Goal: Information Seeking & Learning: Learn about a topic

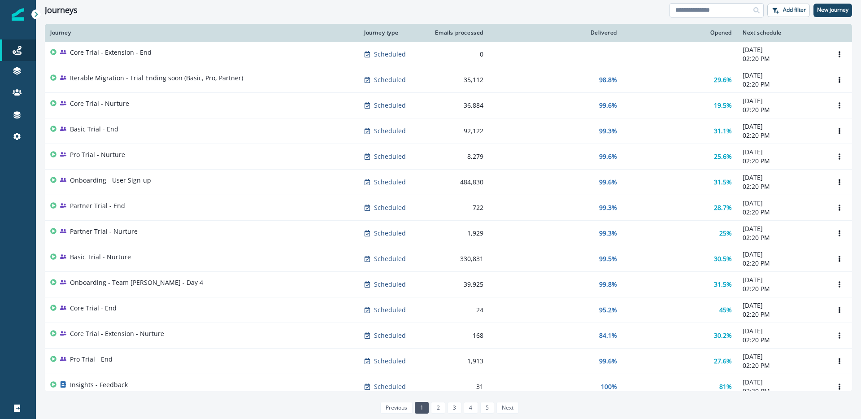
click at [694, 6] on input at bounding box center [717, 10] width 94 height 14
type input "****"
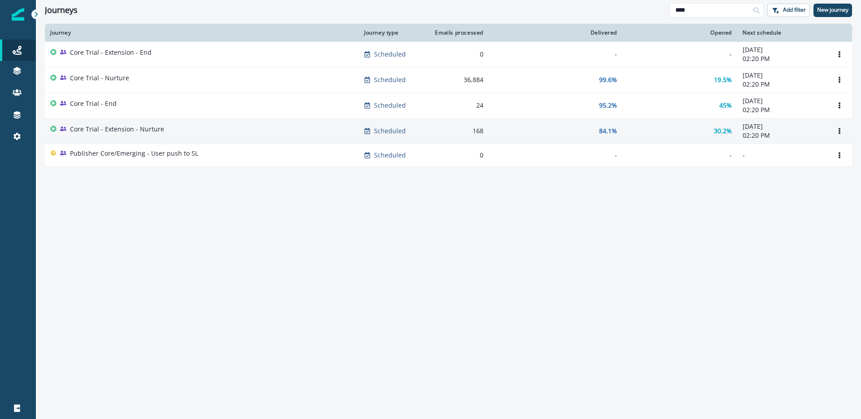
click at [174, 135] on div "Core Trial - Extension - Nurture" at bounding box center [201, 131] width 303 height 13
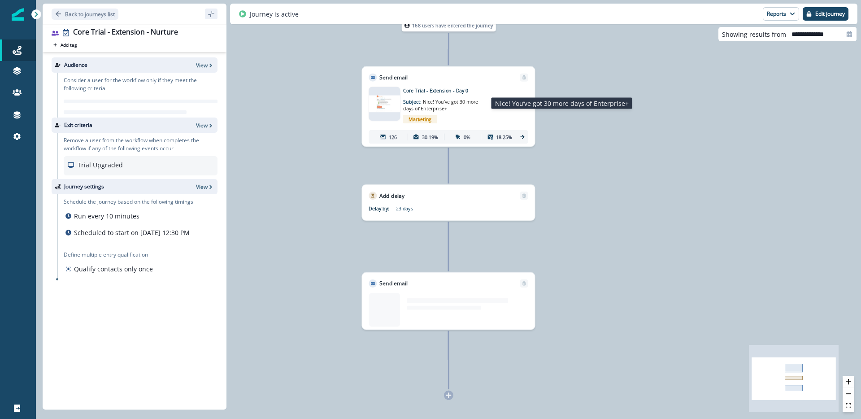
click at [453, 102] on span "Nice! You’ve got 30 more days of Enterprise+" at bounding box center [440, 104] width 75 height 13
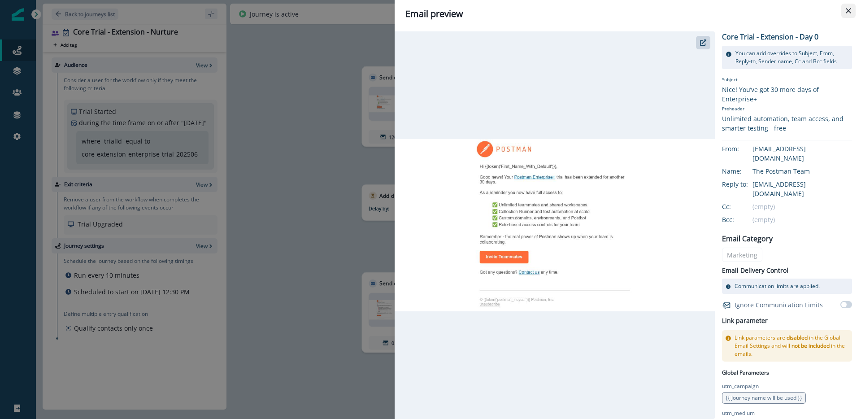
click at [849, 10] on icon "Close" at bounding box center [848, 10] width 5 height 5
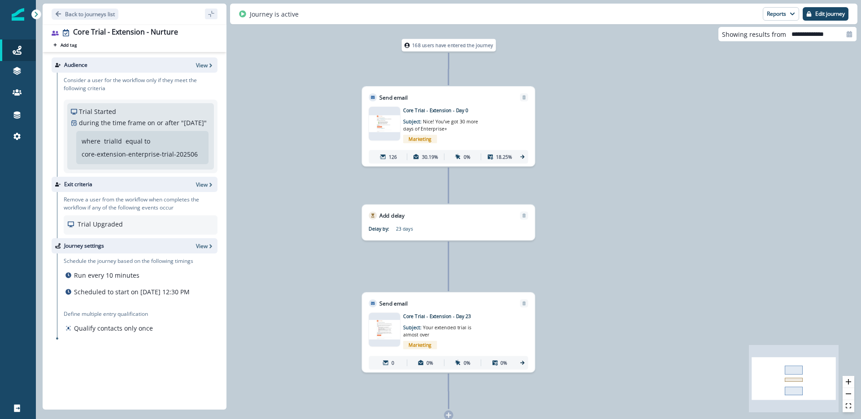
click at [636, 144] on div "168 users have entered the journey Send email Email asset changed, journey repo…" at bounding box center [448, 209] width 825 height 419
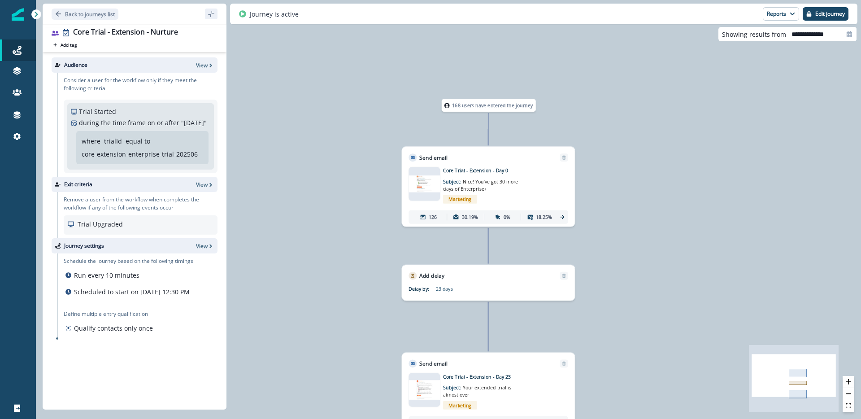
drag, startPoint x: 630, startPoint y: 184, endPoint x: 670, endPoint y: 135, distance: 63.5
click at [670, 135] on div "168 users have entered the journey Send email Email asset changed, journey repo…" at bounding box center [448, 209] width 825 height 419
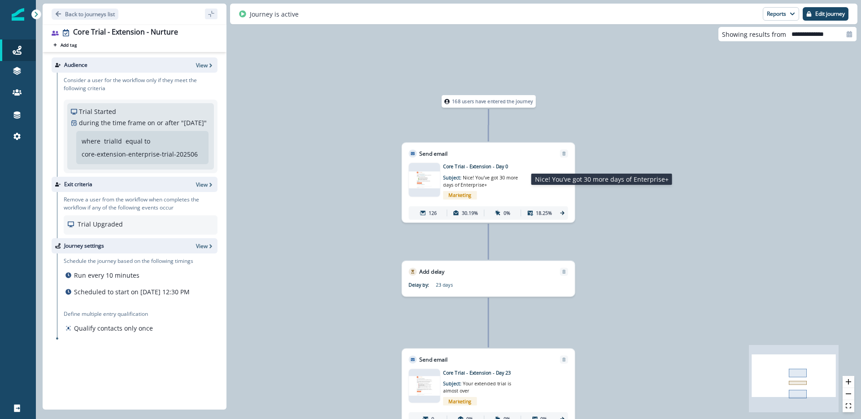
click at [494, 182] on p "Subject: Nice! You’ve got 30 more days of Enterprise+" at bounding box center [485, 179] width 84 height 18
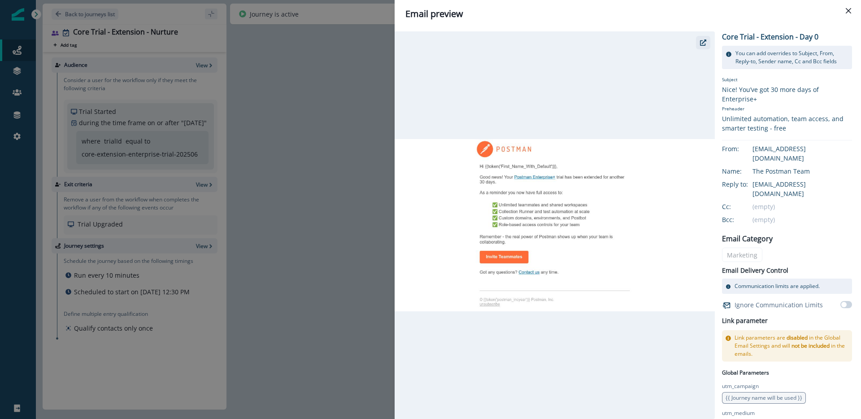
click at [705, 42] on icon "button" at bounding box center [703, 42] width 6 height 6
click at [314, 146] on div "Email preview Core Trial - Extension - Day 0 You can add overrides to Subject, …" at bounding box center [430, 209] width 861 height 419
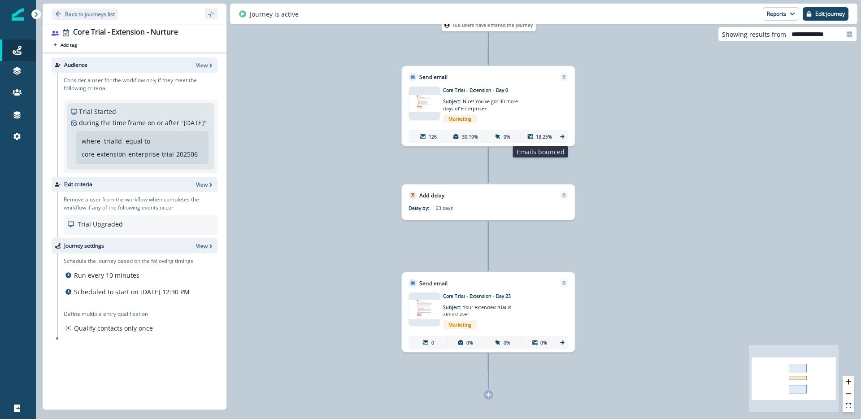
click at [546, 137] on p "18.25%" at bounding box center [544, 136] width 16 height 7
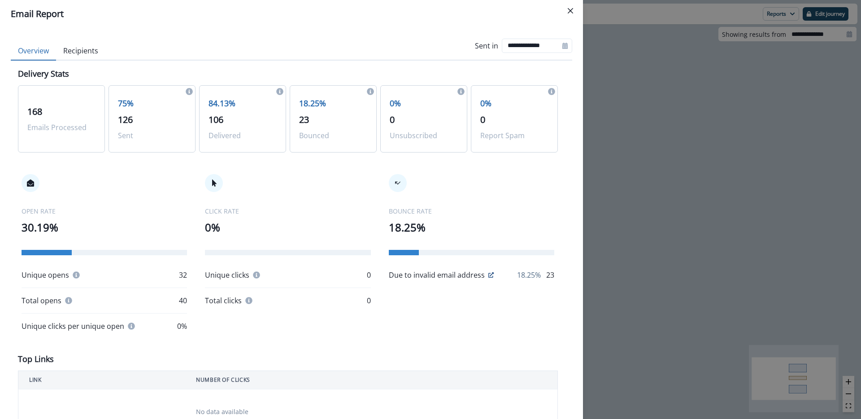
click at [488, 273] on icon at bounding box center [490, 274] width 5 height 5
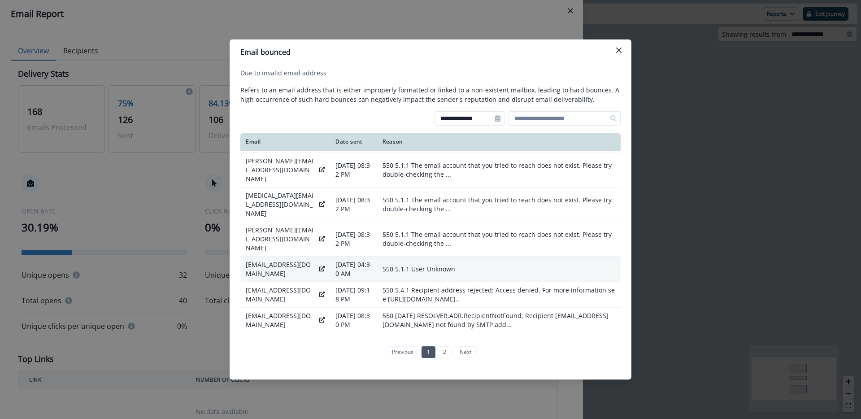
scroll to position [71, 0]
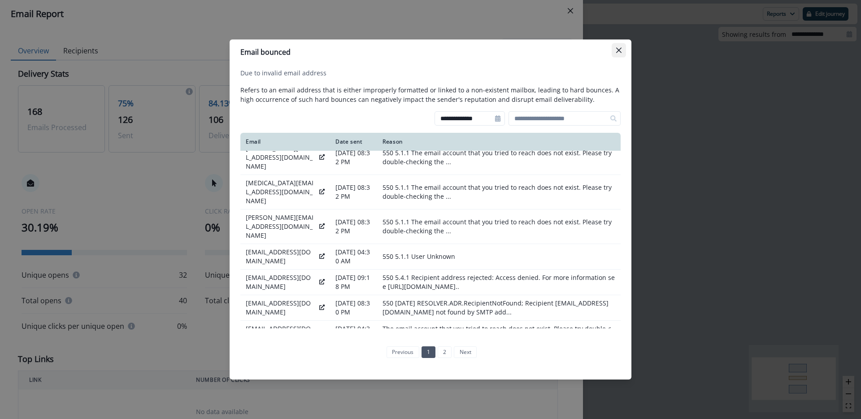
click at [619, 49] on icon "Close" at bounding box center [618, 50] width 5 height 5
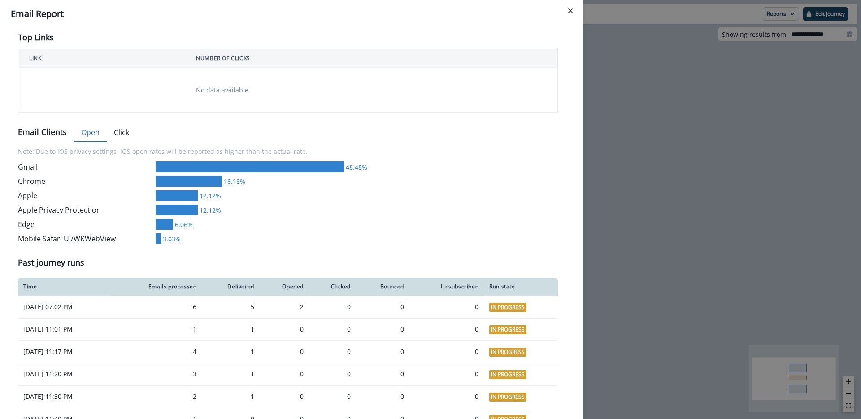
scroll to position [129, 0]
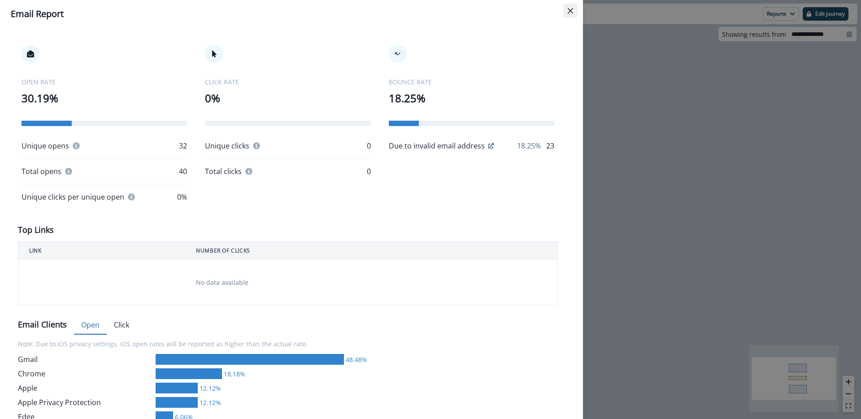
click at [565, 13] on button "Close" at bounding box center [570, 11] width 14 height 14
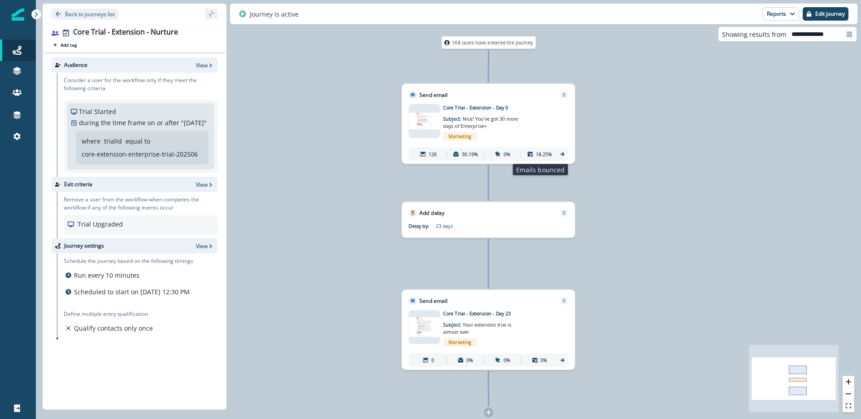
click at [545, 154] on p "18.25%" at bounding box center [544, 154] width 16 height 7
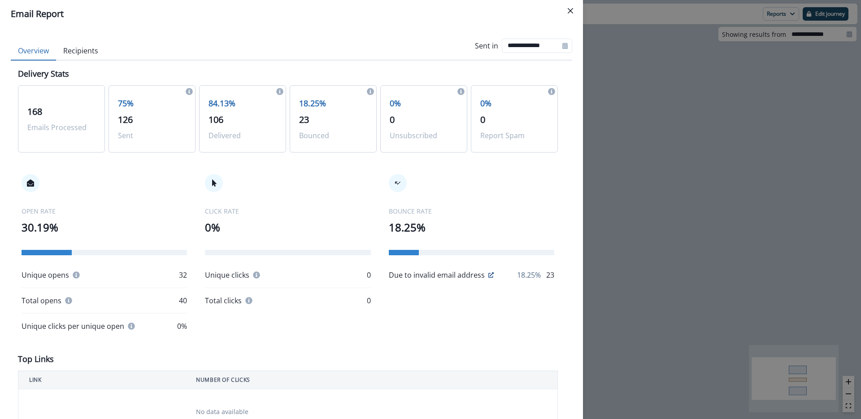
click at [488, 275] on icon at bounding box center [490, 274] width 5 height 5
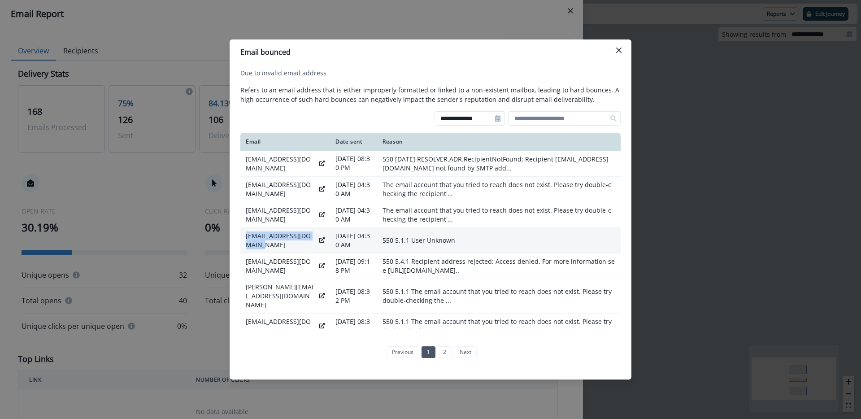
drag, startPoint x: 258, startPoint y: 243, endPoint x: 246, endPoint y: 236, distance: 14.0
click at [246, 236] on p "swasthika_b@comcast.com" at bounding box center [281, 240] width 70 height 18
copy p "swasthika_b@comcast.com"
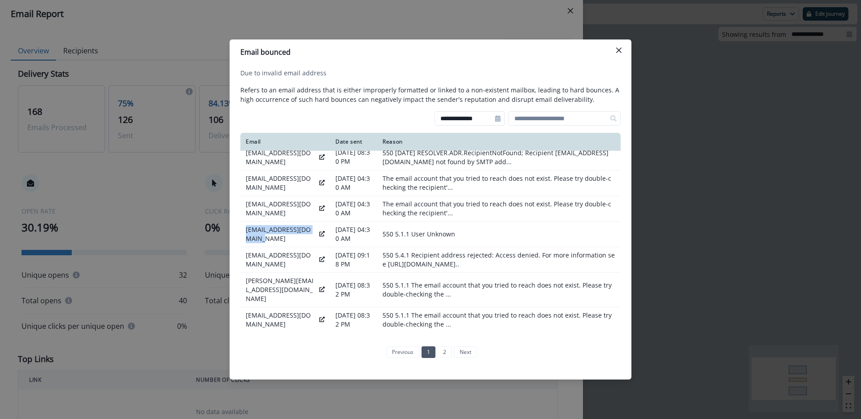
scroll to position [14, 0]
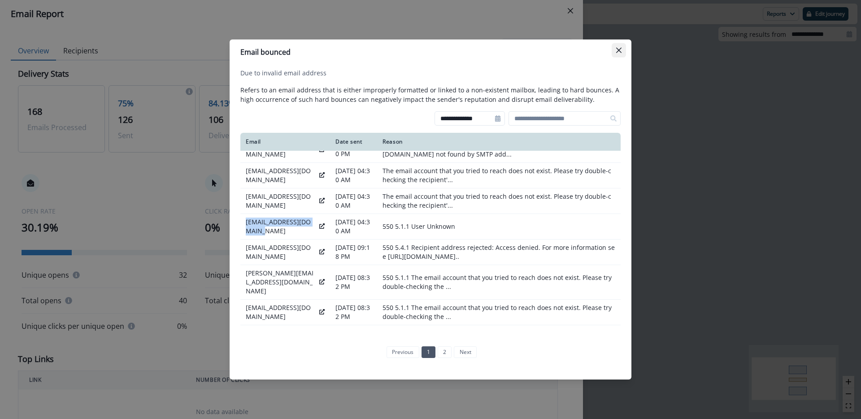
click at [616, 53] on button "Close" at bounding box center [619, 50] width 14 height 14
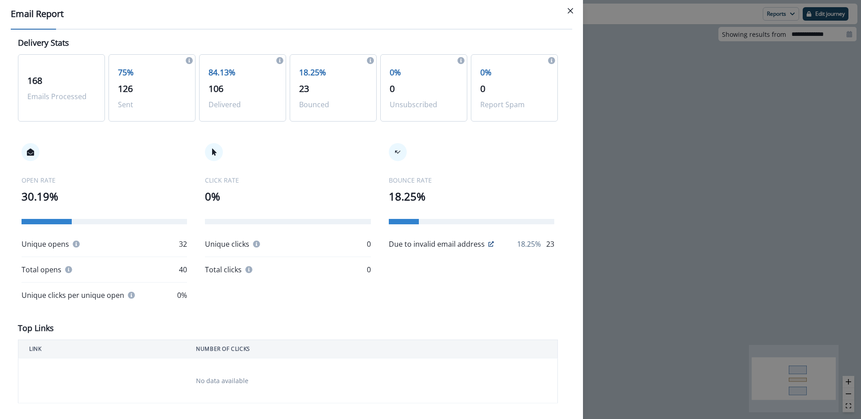
scroll to position [31, 0]
click at [73, 241] on icon at bounding box center [76, 243] width 7 height 7
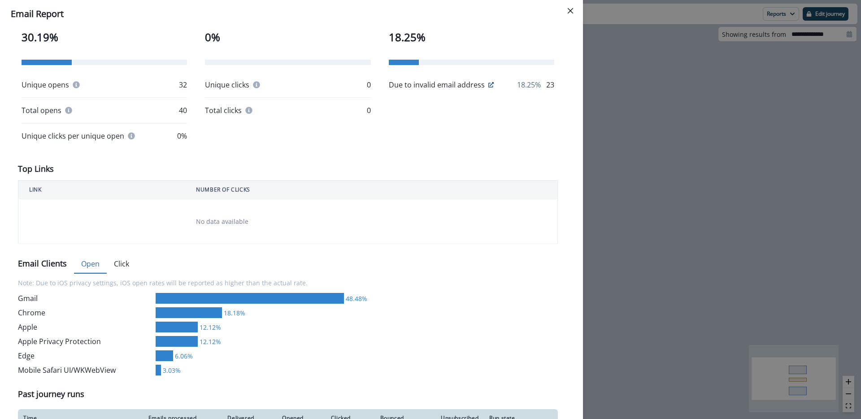
scroll to position [0, 0]
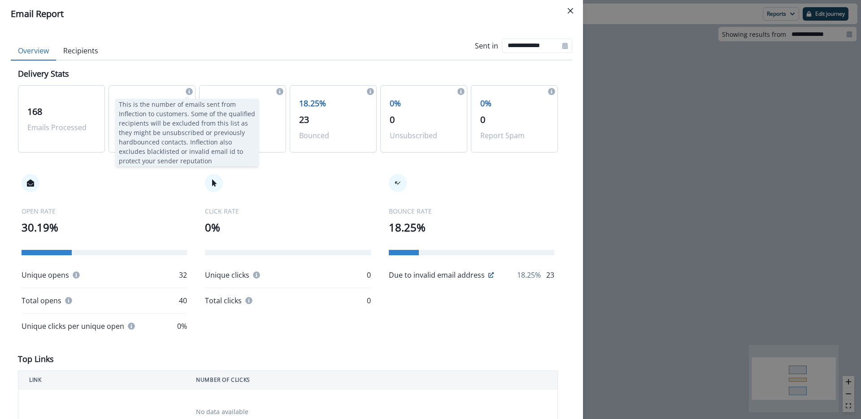
click at [187, 91] on icon at bounding box center [189, 91] width 7 height 7
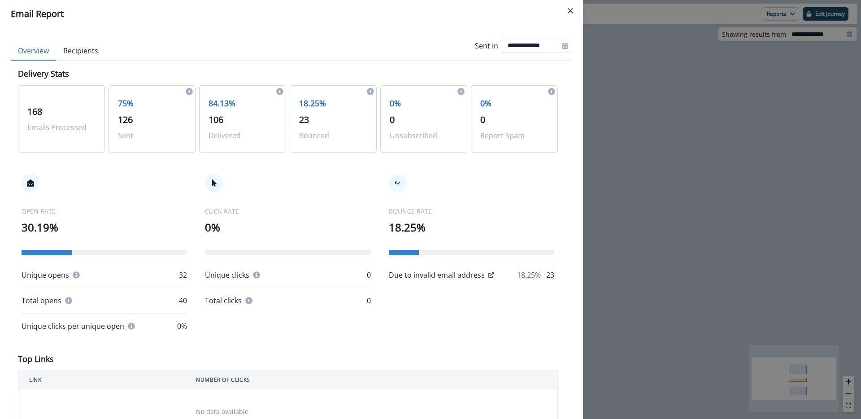
click at [187, 92] on icon at bounding box center [189, 91] width 7 height 7
click at [88, 49] on button "Recipients" at bounding box center [80, 51] width 49 height 19
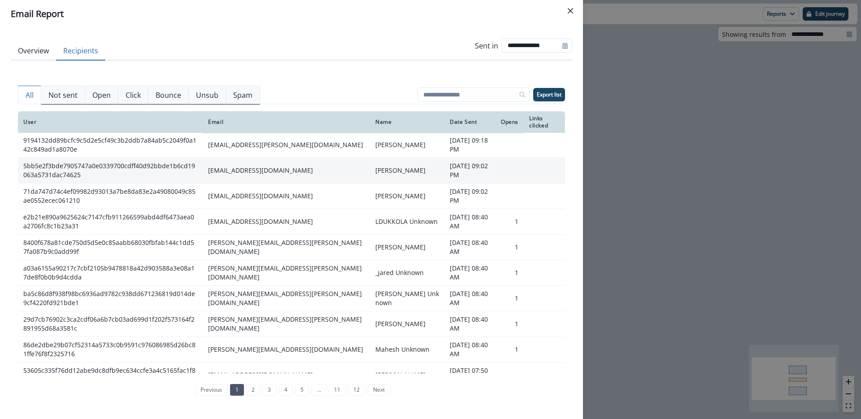
scroll to position [144, 0]
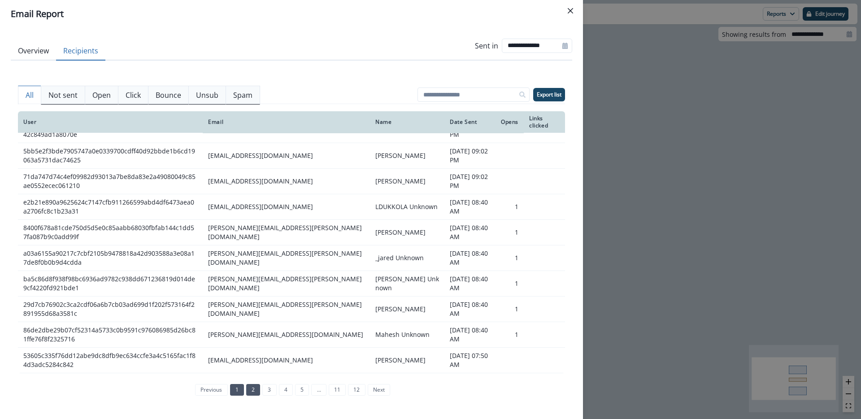
click at [253, 388] on link "2" at bounding box center [253, 390] width 14 height 12
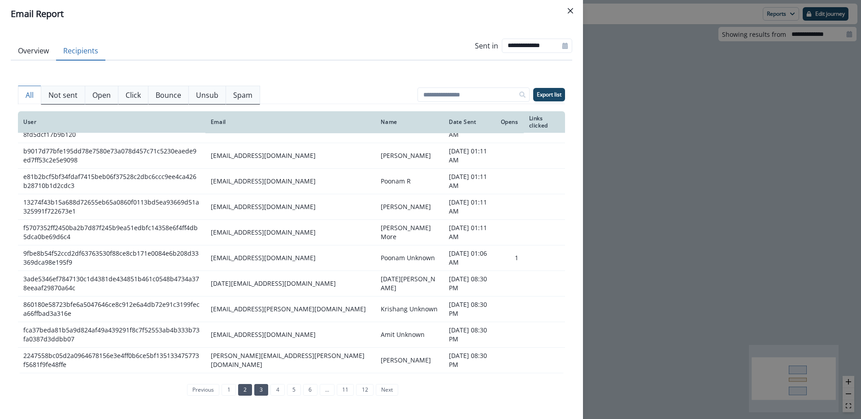
click at [261, 389] on link "3" at bounding box center [261, 390] width 14 height 12
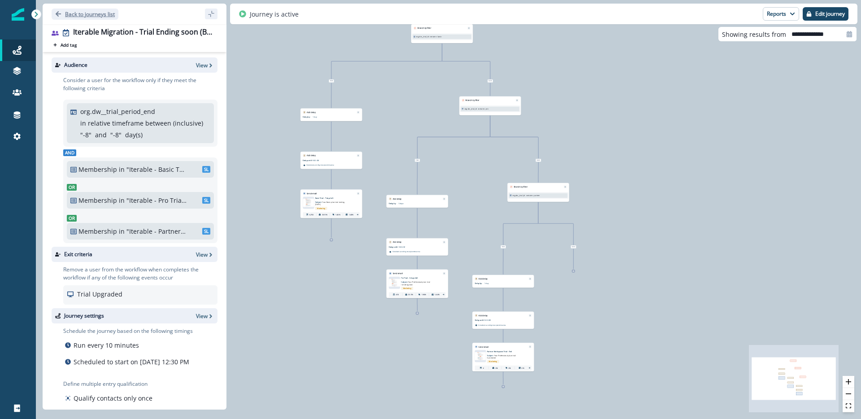
click at [57, 9] on button "Back to journeys list" at bounding box center [85, 14] width 67 height 11
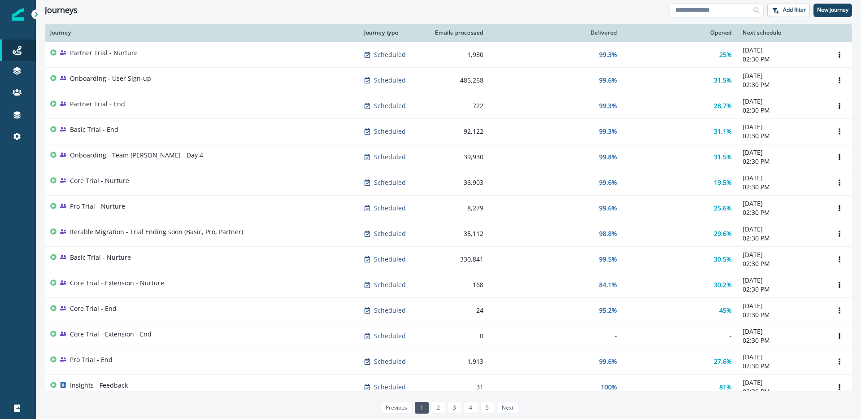
click at [106, 83] on div "Onboarding - User Sign-up" at bounding box center [110, 80] width 81 height 13
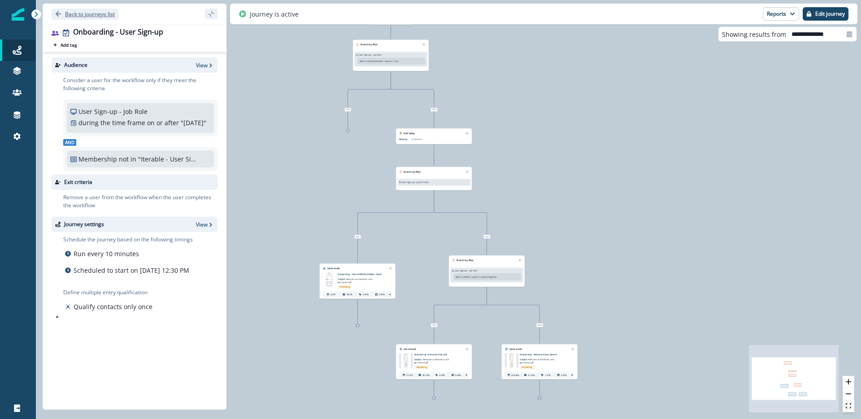
click at [59, 15] on icon "Go back" at bounding box center [58, 14] width 6 height 6
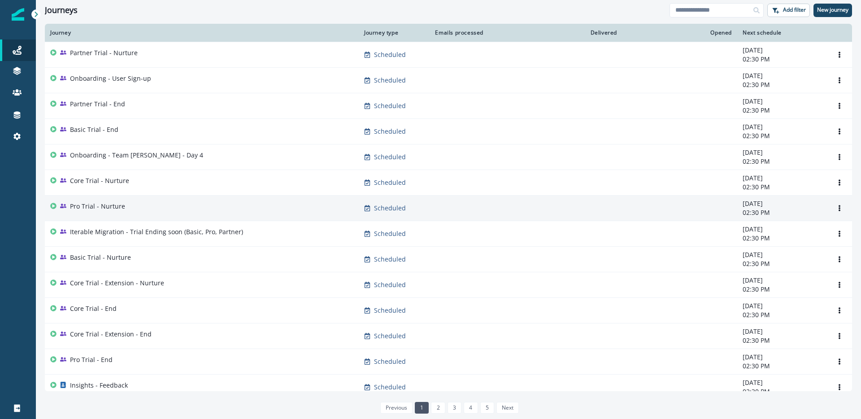
click at [76, 205] on p "Pro Trial - Nurture" at bounding box center [97, 206] width 55 height 9
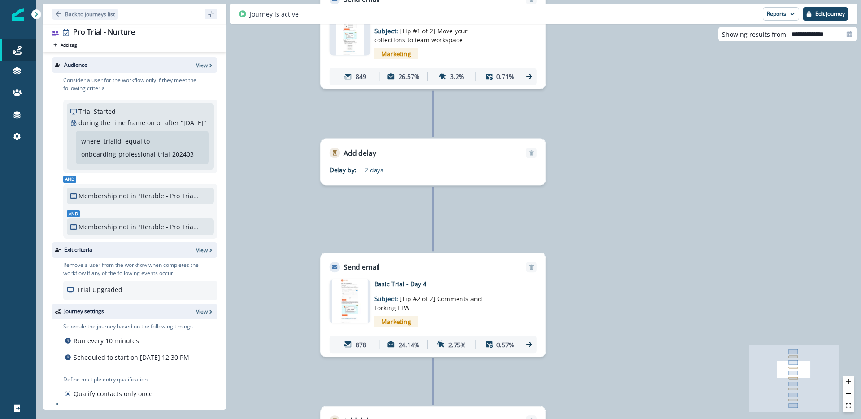
click at [59, 13] on icon "Go back" at bounding box center [58, 13] width 5 height 5
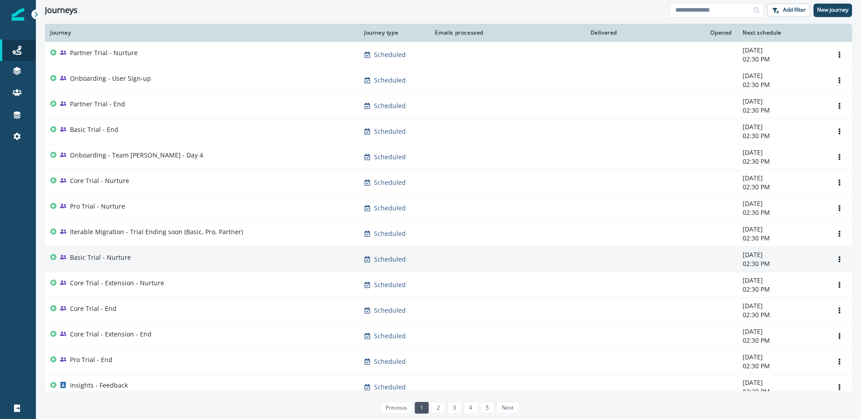
click at [179, 260] on div "Basic Trial - Nurture" at bounding box center [201, 259] width 303 height 13
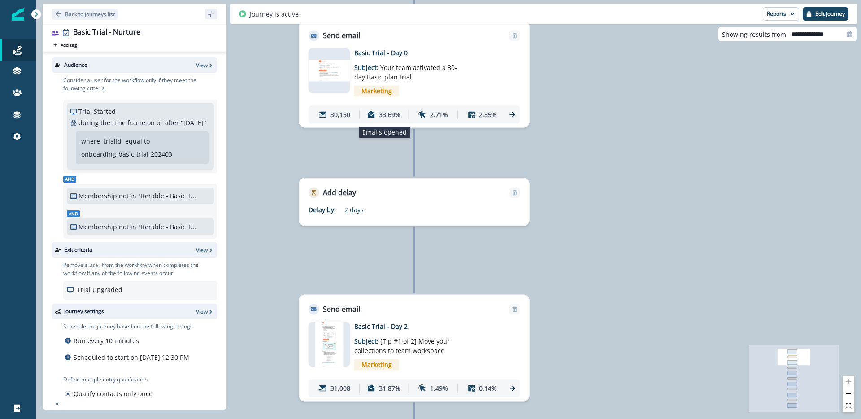
click at [392, 115] on p "33.69%" at bounding box center [390, 114] width 22 height 9
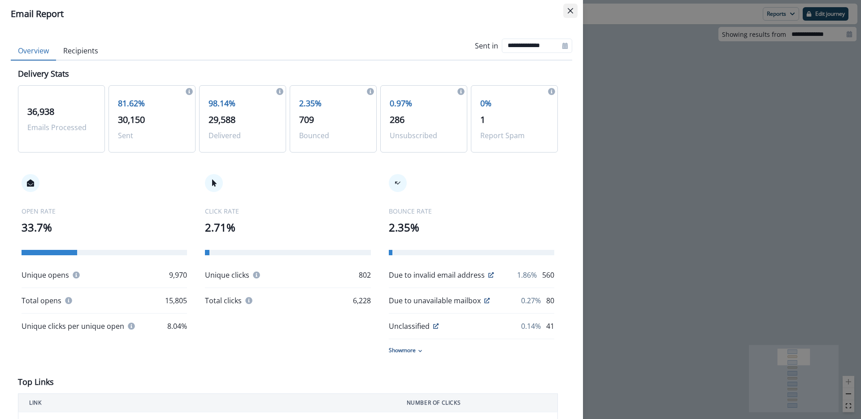
click at [567, 13] on button "Close" at bounding box center [570, 11] width 14 height 14
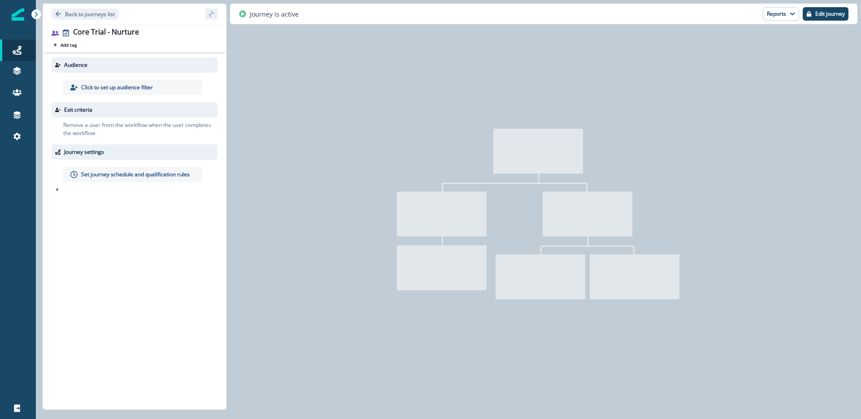
type input "**********"
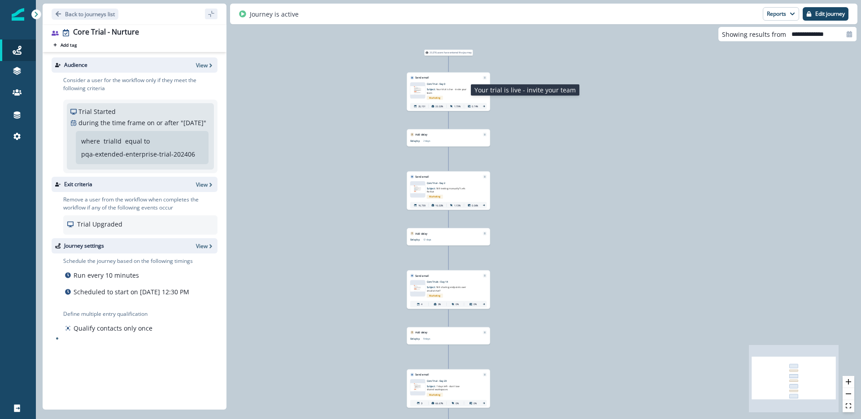
click at [441, 88] on span "Your trial is live - invite your team" at bounding box center [447, 91] width 40 height 6
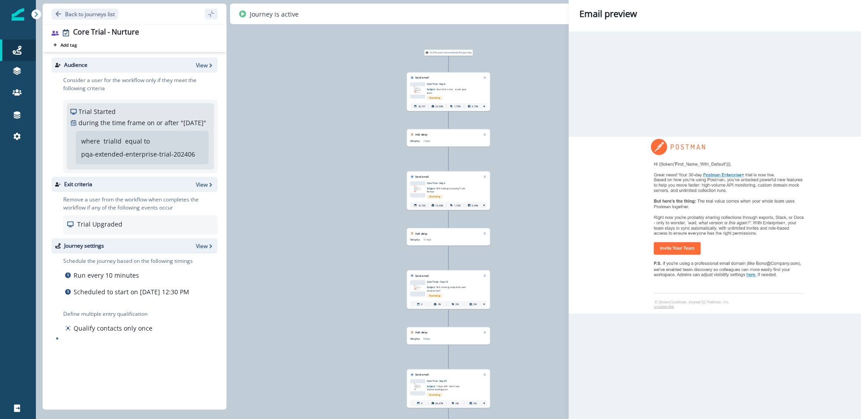
click at [441, 88] on div "Email preview Core Trial - Day 0 You can add overrides to Subject, From, Reply-…" at bounding box center [430, 209] width 861 height 419
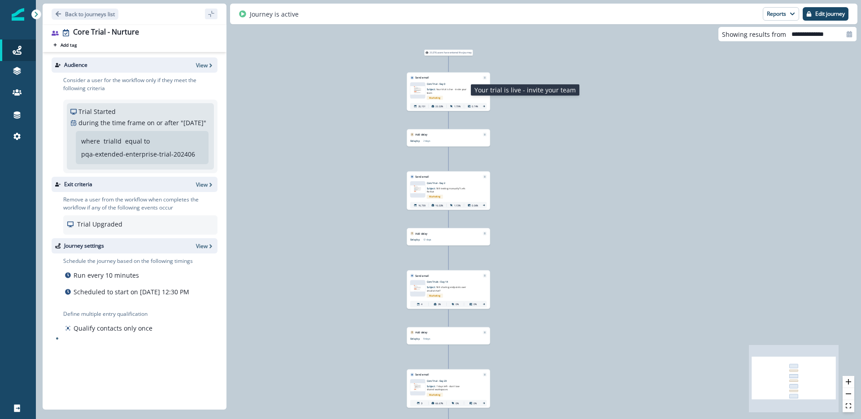
click at [441, 88] on span "Your trial is live - invite your team" at bounding box center [447, 91] width 40 height 6
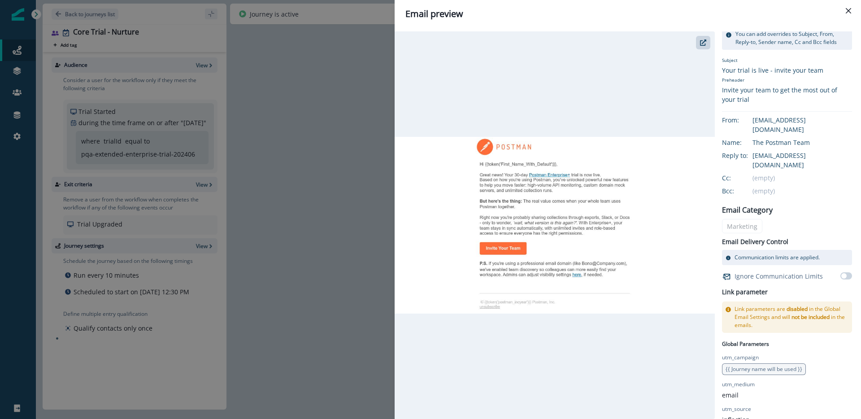
scroll to position [49, 0]
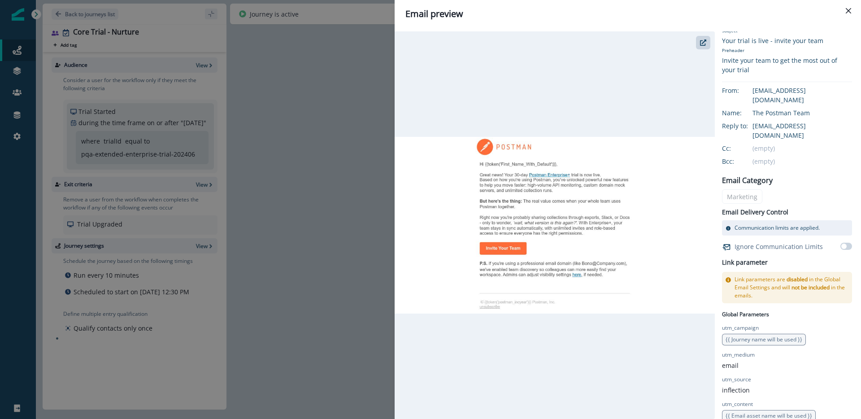
click at [610, 351] on div at bounding box center [555, 225] width 320 height 388
click at [308, 112] on div "Email preview Core Trial - Day 0 You can add overrides to Subject, From, Reply-…" at bounding box center [430, 209] width 861 height 419
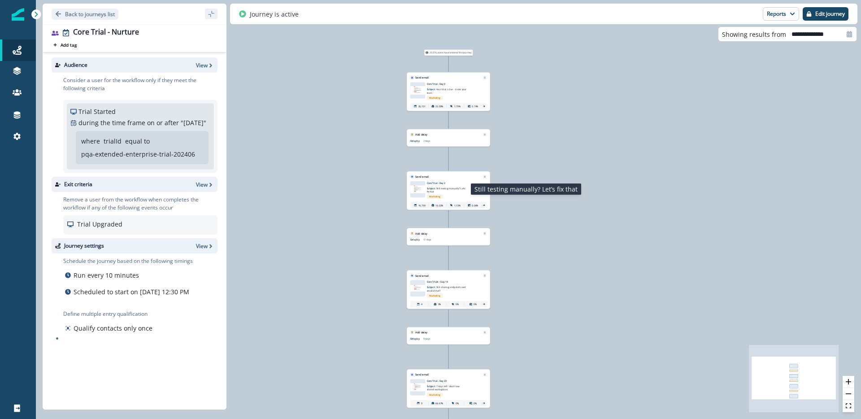
click at [442, 186] on p "Subject: Still testing manually? Let’s fix that" at bounding box center [447, 189] width 40 height 9
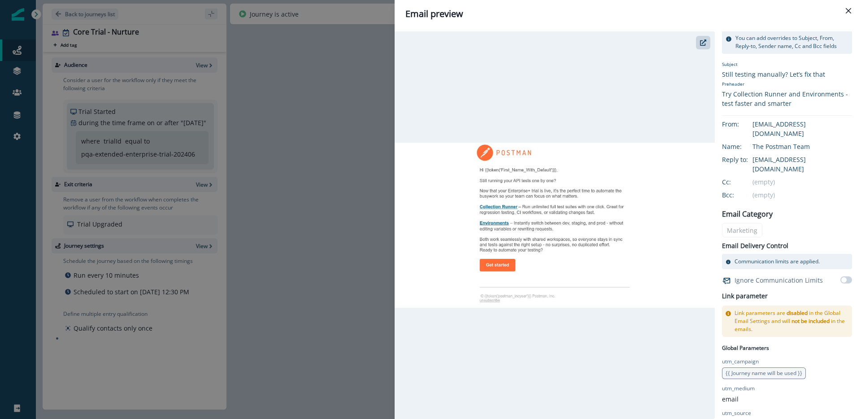
scroll to position [0, 0]
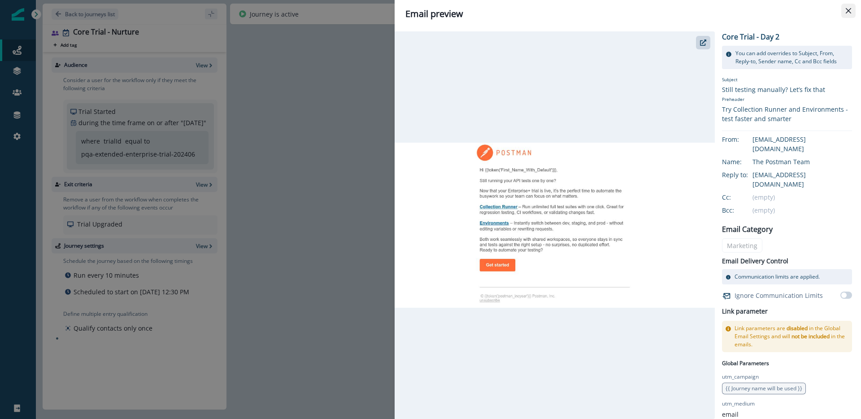
click at [845, 10] on button "Close" at bounding box center [848, 11] width 14 height 14
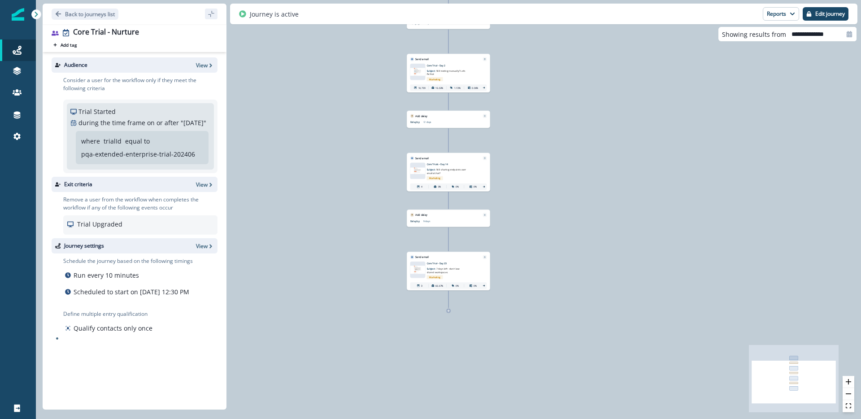
click at [444, 268] on span "7 days left - don’t lose shared workspaces" at bounding box center [443, 270] width 33 height 6
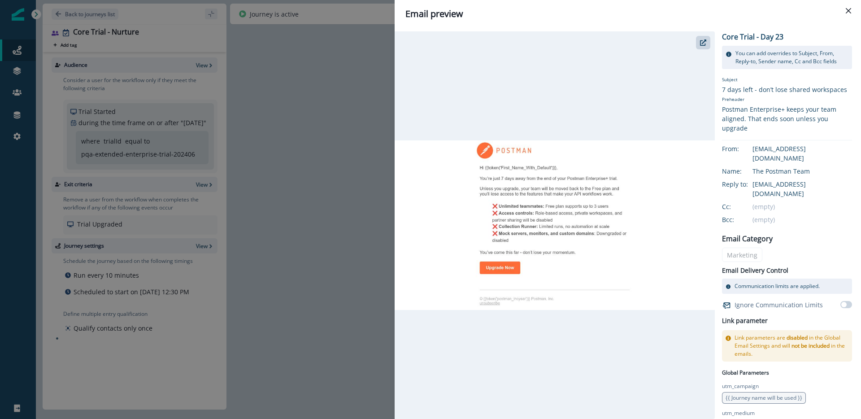
click at [351, 228] on div "Email preview Core Trial - Day 23 You can add overrides to Subject, From, Reply…" at bounding box center [430, 209] width 861 height 419
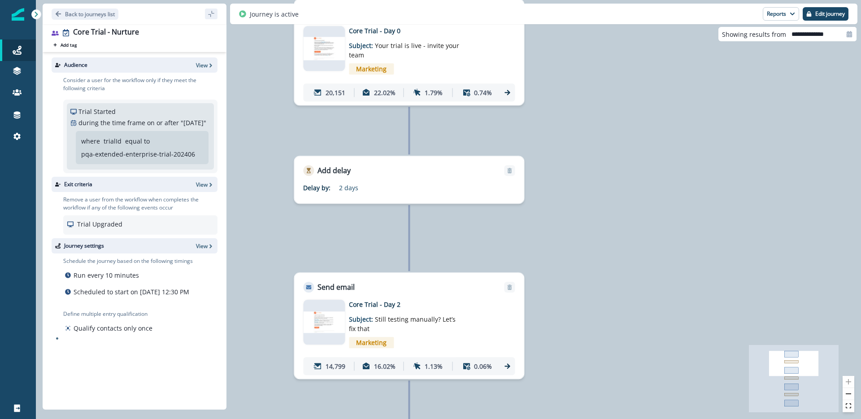
click at [423, 69] on div "Marketing" at bounding box center [422, 69] width 147 height 18
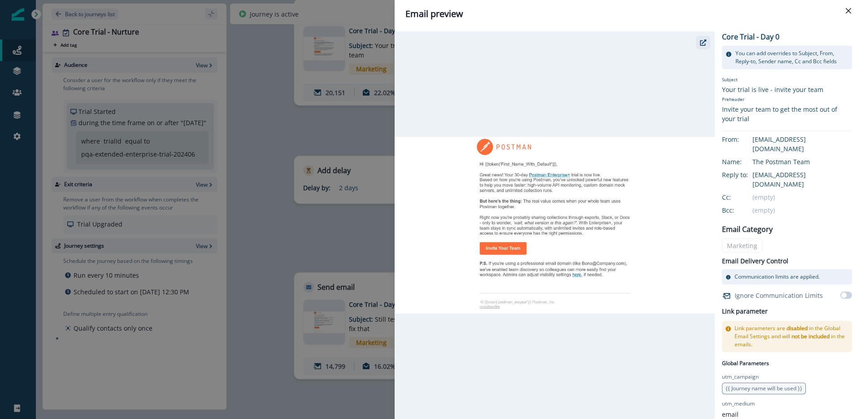
click at [702, 46] on button "button" at bounding box center [703, 42] width 14 height 13
click at [331, 106] on div "Email preview Core Trial - Day 0 You can add overrides to Subject, From, Reply-…" at bounding box center [430, 209] width 861 height 419
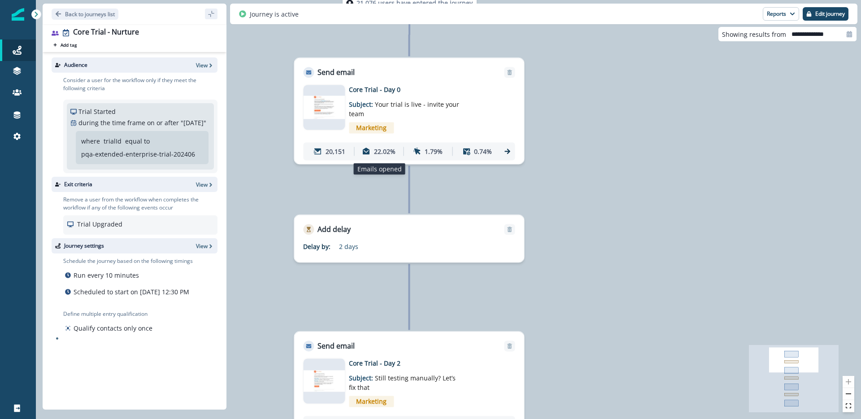
click at [387, 153] on p "22.02%" at bounding box center [385, 151] width 22 height 9
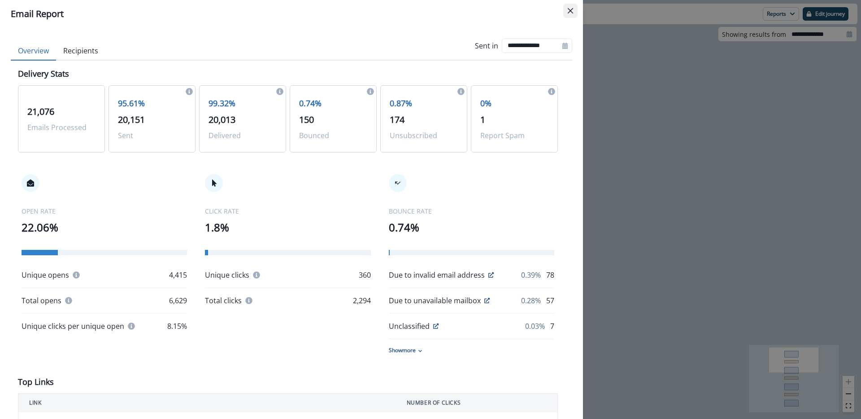
drag, startPoint x: 564, startPoint y: 6, endPoint x: 570, endPoint y: 7, distance: 5.5
click at [564, 6] on button "Close" at bounding box center [570, 11] width 14 height 14
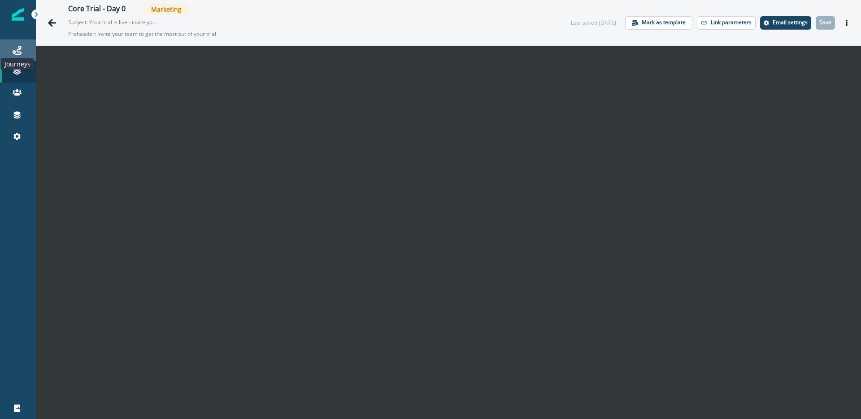
click at [15, 52] on icon at bounding box center [17, 50] width 9 height 9
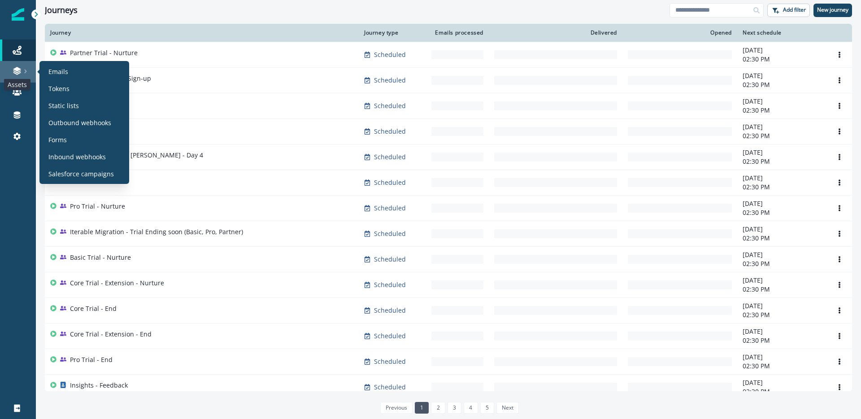
click at [15, 72] on icon at bounding box center [17, 70] width 9 height 9
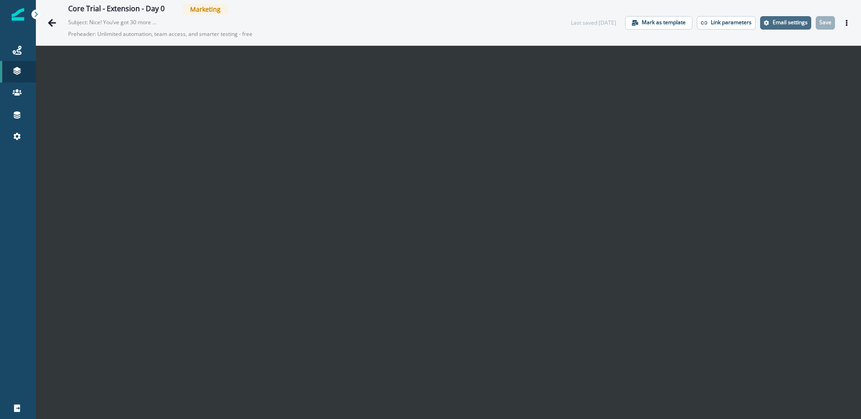
click at [773, 24] on p "Email settings" at bounding box center [790, 22] width 35 height 6
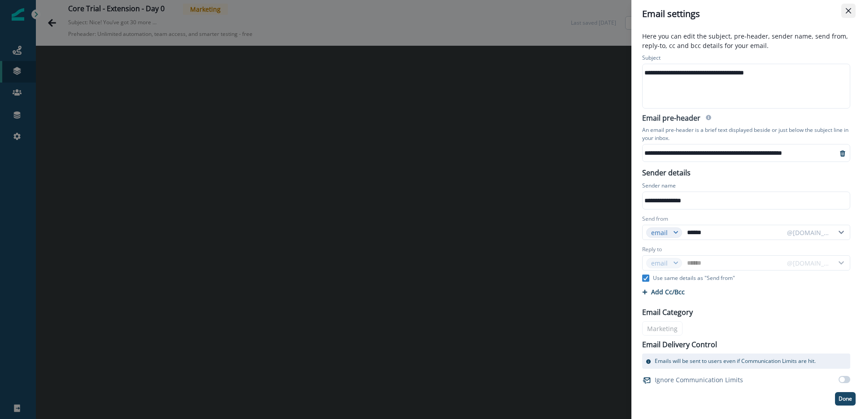
click at [851, 9] on icon "Close" at bounding box center [848, 10] width 5 height 5
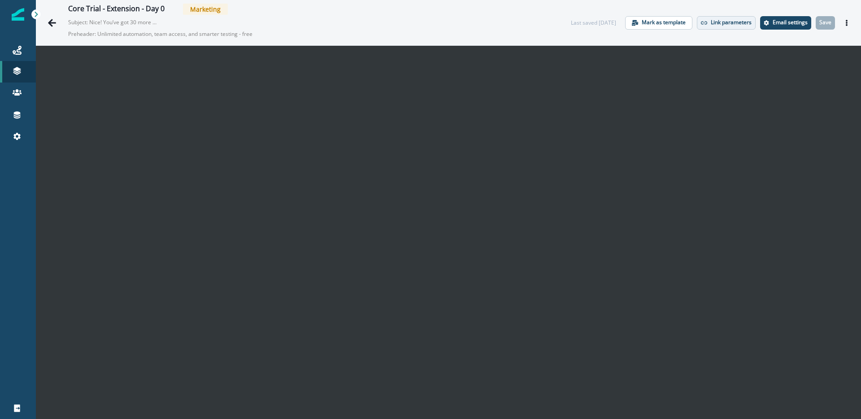
click at [726, 20] on p "Link parameters" at bounding box center [731, 22] width 41 height 6
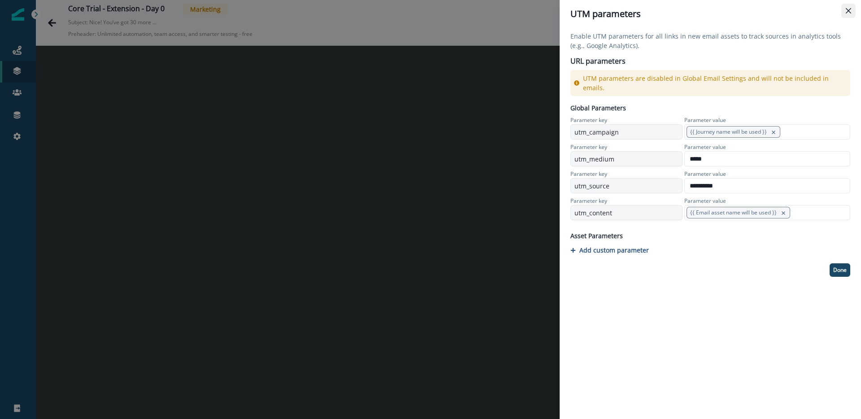
click at [843, 11] on button "Close" at bounding box center [848, 11] width 14 height 14
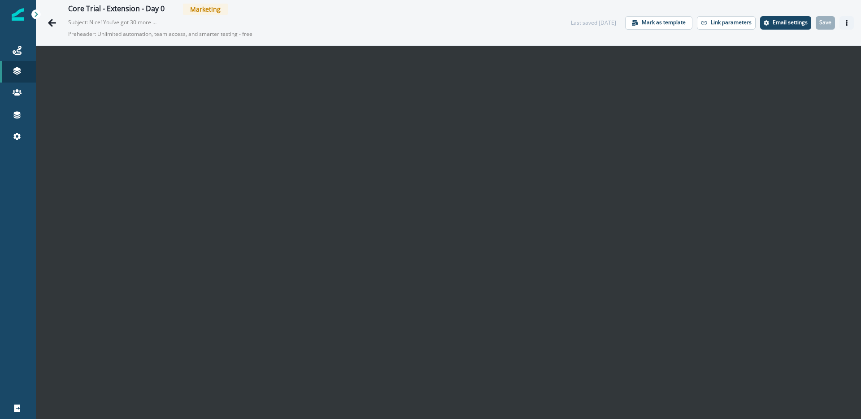
click at [846, 25] on icon "Actions" at bounding box center [847, 23] width 2 height 6
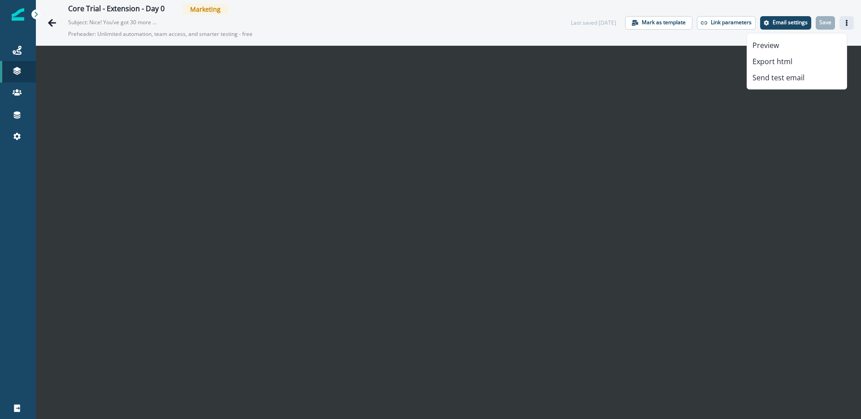
click at [545, 32] on div "Core Trial - Extension - Day 0 Marketing Subject: Nice! You’ve got 30 more days…" at bounding box center [448, 22] width 825 height 45
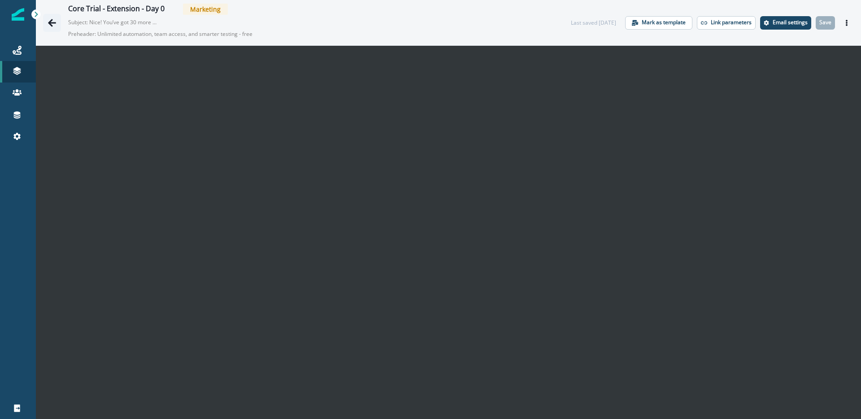
click at [54, 27] on button "Go back" at bounding box center [52, 23] width 18 height 18
